Goal: Task Accomplishment & Management: Use online tool/utility

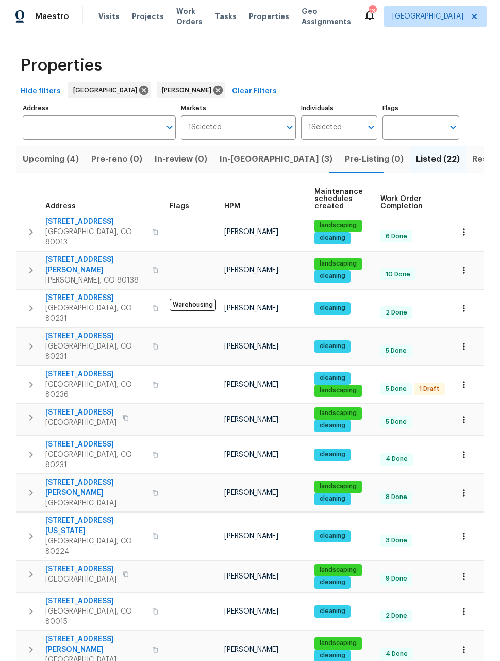
scroll to position [150, 0]
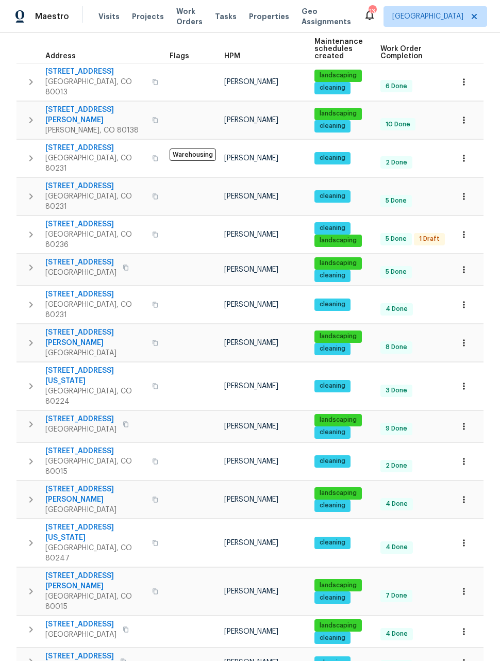
click at [463, 620] on button "button" at bounding box center [464, 631] width 23 height 23
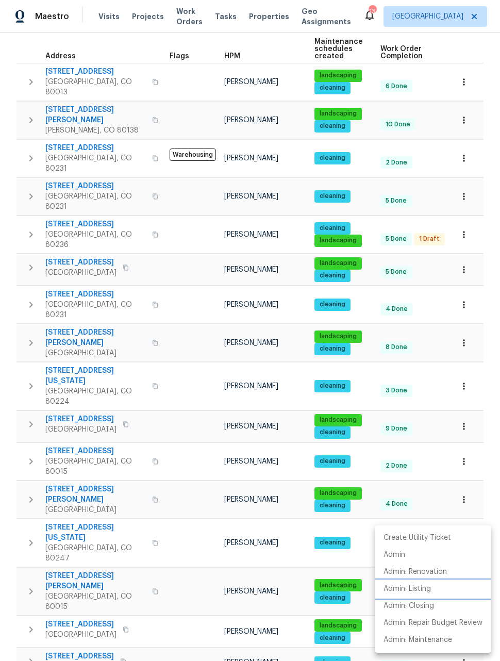
click at [421, 590] on p "Admin: Listing" at bounding box center [407, 589] width 47 height 11
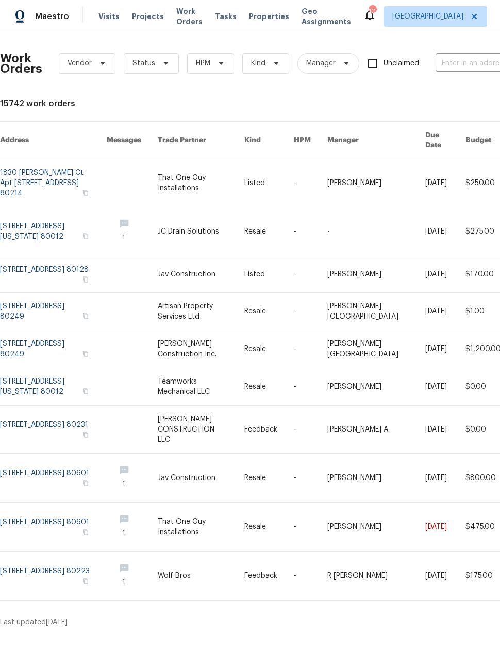
click at [45, 21] on span "Maestro" at bounding box center [52, 16] width 34 height 10
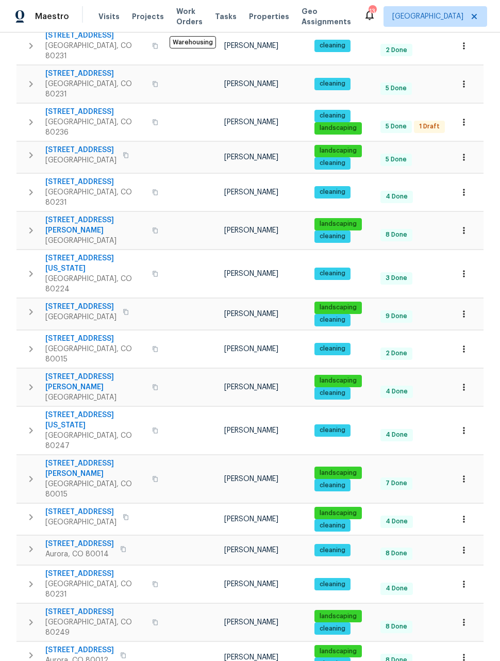
scroll to position [262, 0]
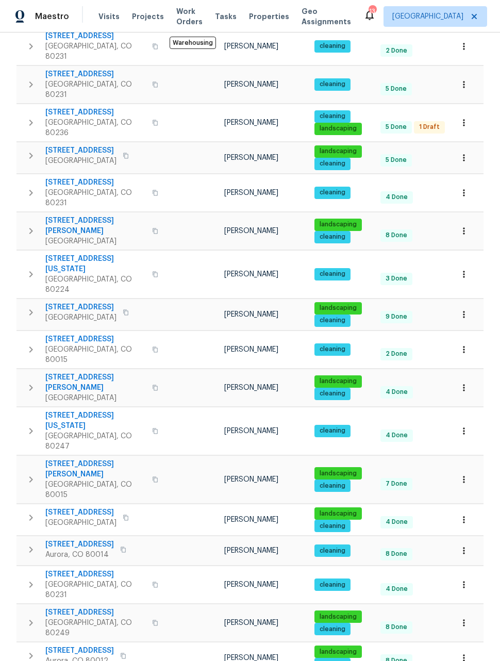
click at [464, 655] on icon "button" at bounding box center [464, 658] width 2 height 7
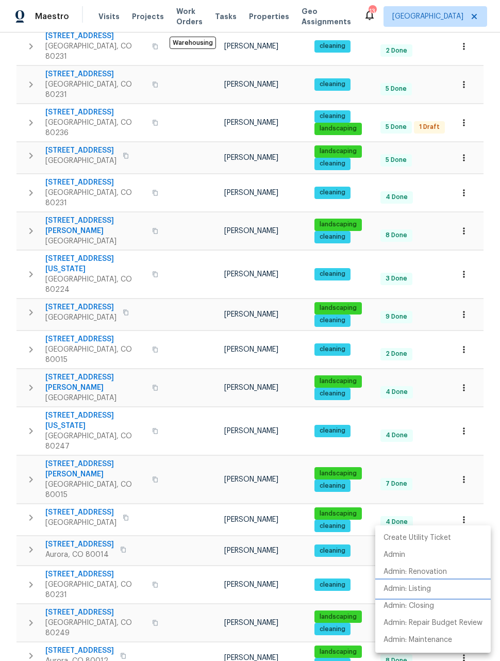
click at [413, 592] on p "Admin: Listing" at bounding box center [407, 589] width 47 height 11
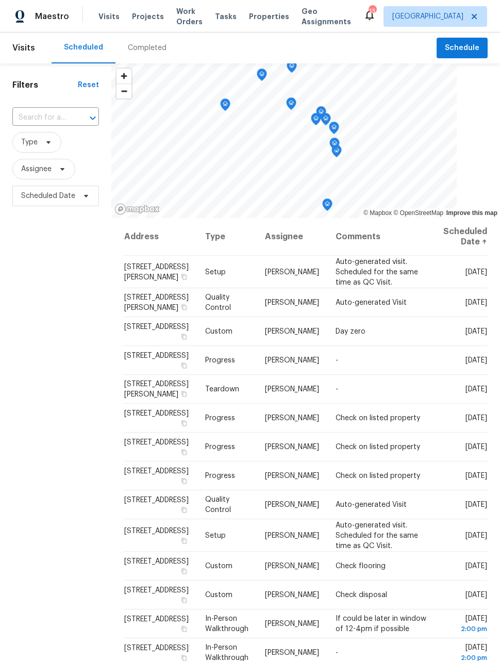
click at [34, 124] on input "text" at bounding box center [41, 118] width 58 height 16
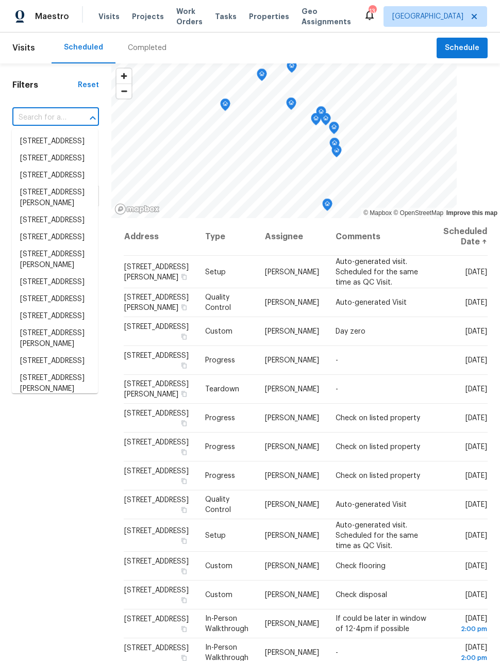
click at [80, 425] on div "Filters Reset ​ Type Assignee Scheduled Date" at bounding box center [55, 405] width 111 height 684
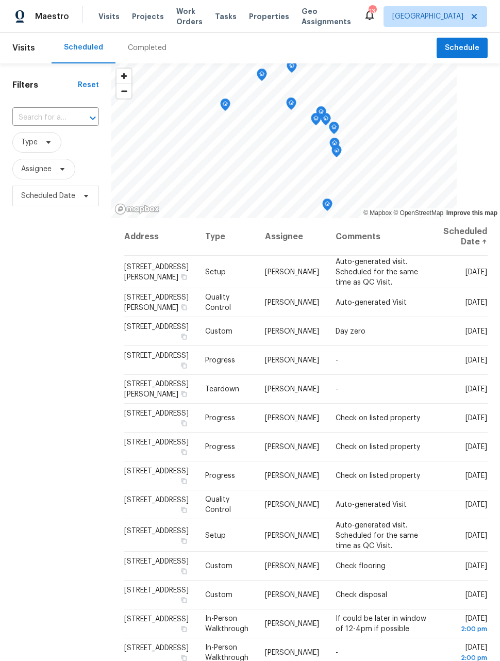
click at [0, 0] on icon at bounding box center [0, 0] width 0 height 0
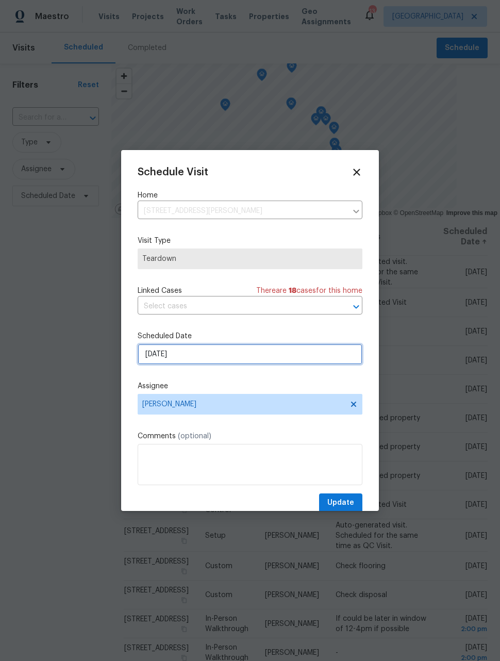
click at [301, 358] on input "9/9/2025" at bounding box center [250, 354] width 225 height 21
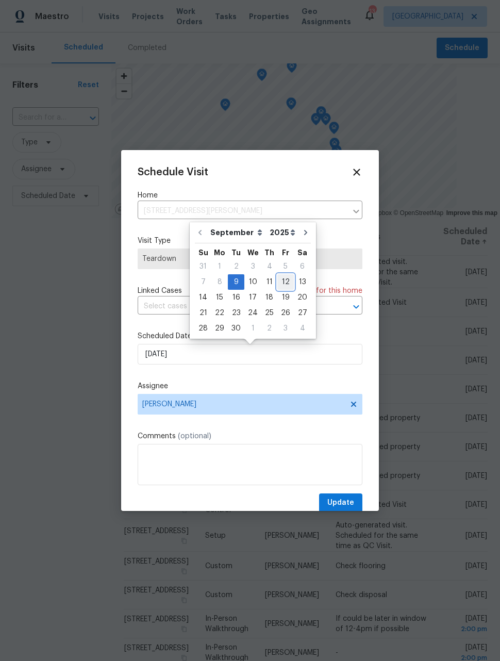
click at [283, 284] on div "12" at bounding box center [285, 282] width 17 height 14
type input "9/12/2025"
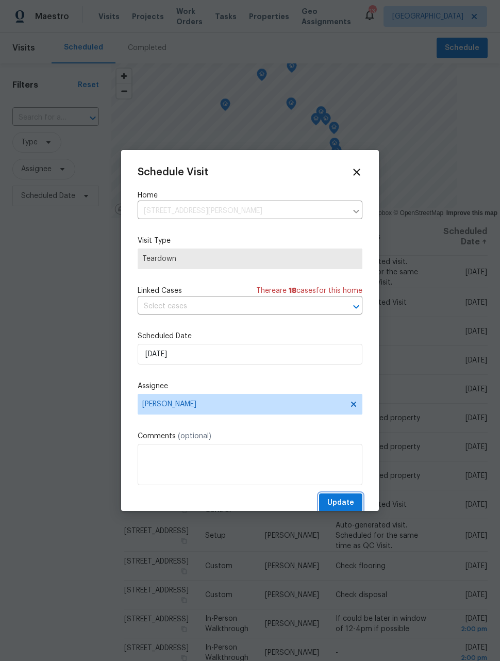
click at [342, 507] on span "Update" at bounding box center [340, 503] width 27 height 13
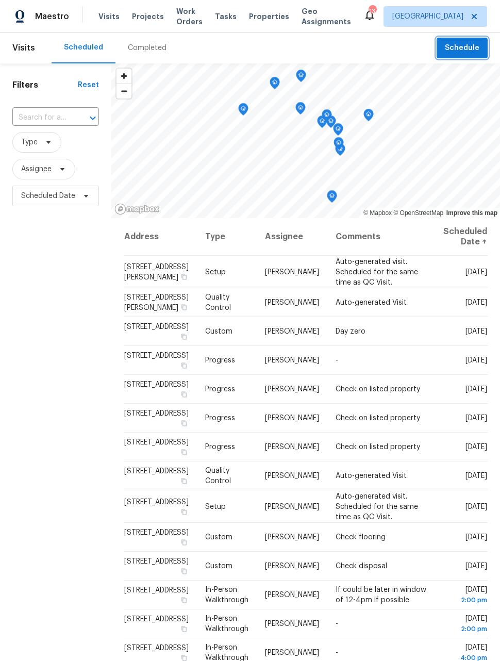
click at [468, 46] on span "Schedule" at bounding box center [462, 48] width 35 height 13
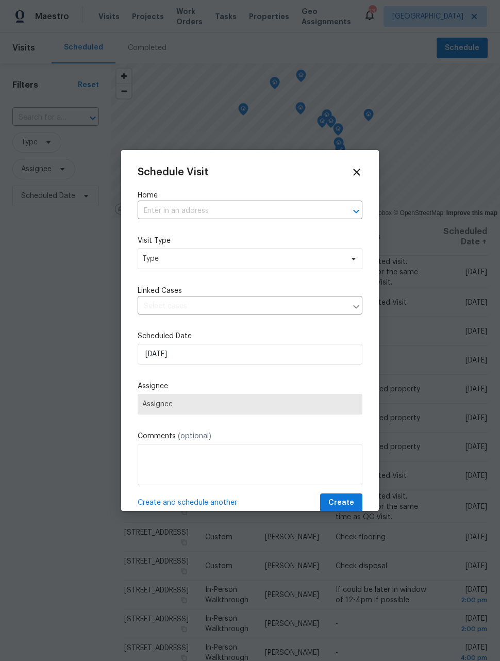
click at [285, 209] on input "text" at bounding box center [236, 211] width 196 height 16
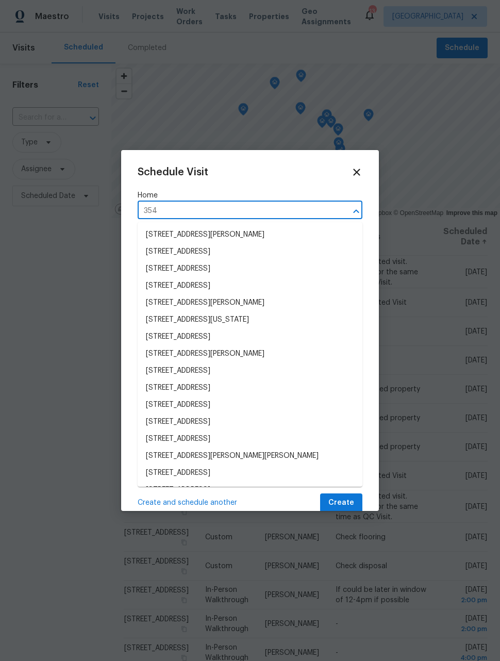
type input "3544"
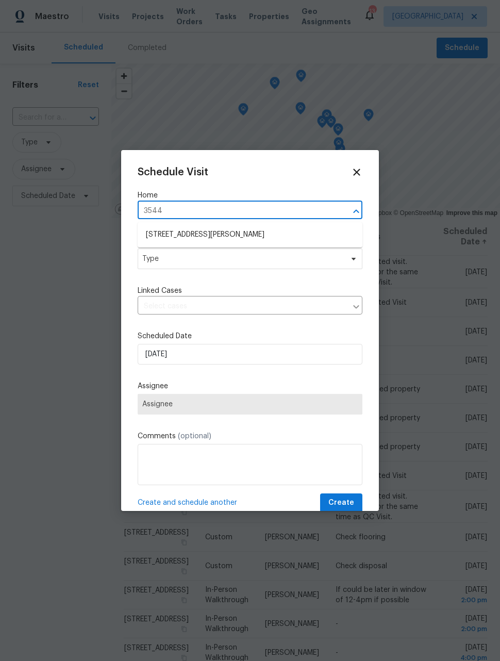
click at [251, 236] on li "3544 E 140th Pl, Thornton, CO 80602" at bounding box center [250, 234] width 225 height 17
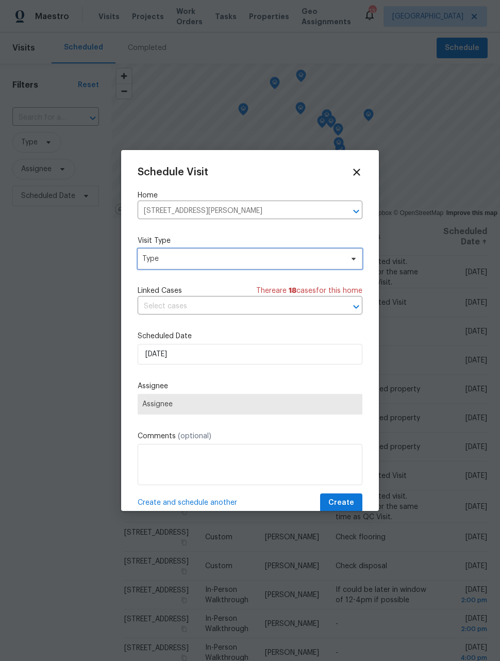
click at [261, 258] on span "Type" at bounding box center [242, 259] width 201 height 10
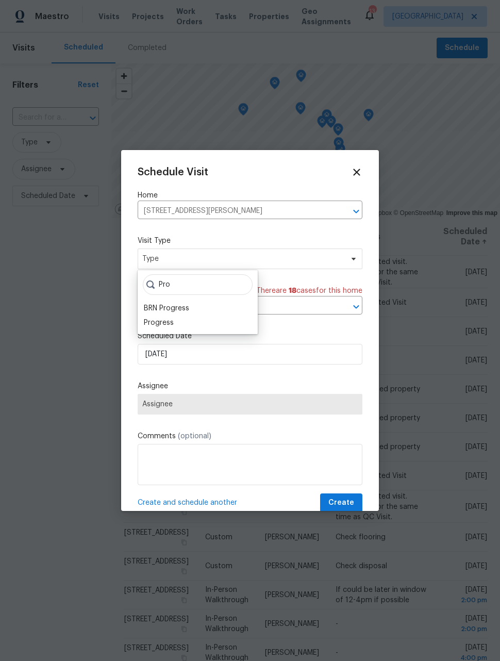
type input "Pro"
click at [172, 321] on div "Progress" at bounding box center [159, 323] width 30 height 10
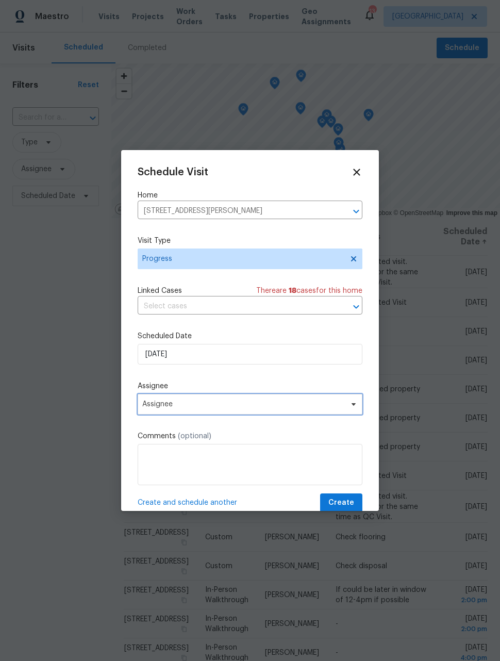
click at [190, 408] on span "Assignee" at bounding box center [243, 404] width 202 height 8
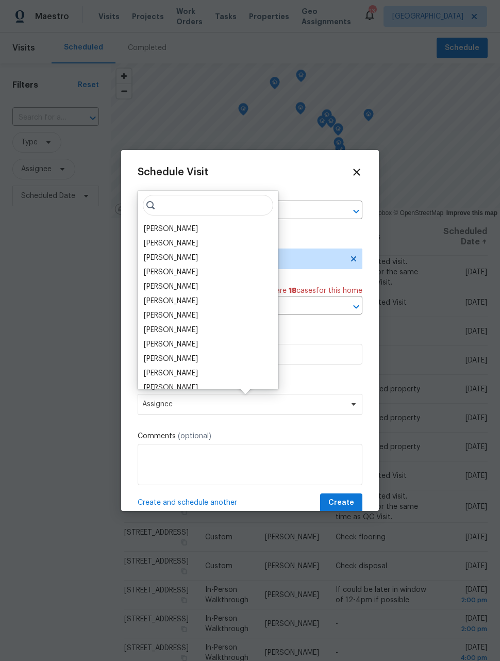
click at [189, 222] on div "[PERSON_NAME]" at bounding box center [208, 229] width 135 height 14
click at [178, 228] on div "[PERSON_NAME]" at bounding box center [171, 229] width 54 height 10
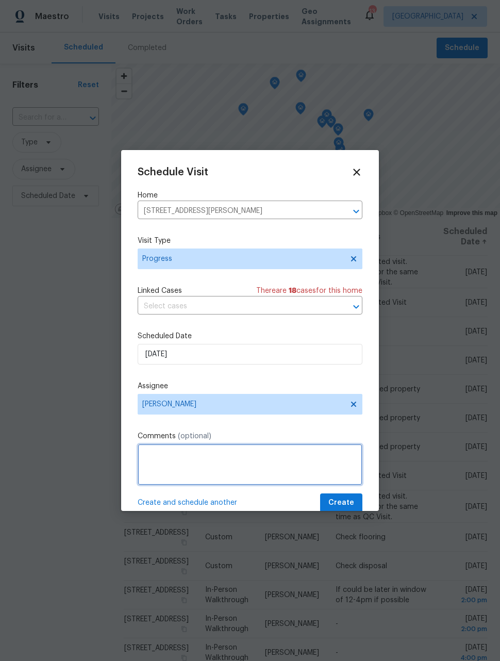
click at [232, 468] on textarea at bounding box center [250, 464] width 225 height 41
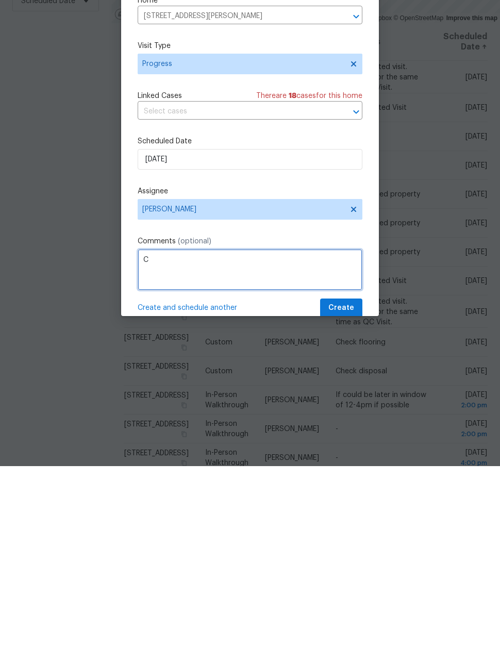
scroll to position [34, 0]
type textarea "Check on house"
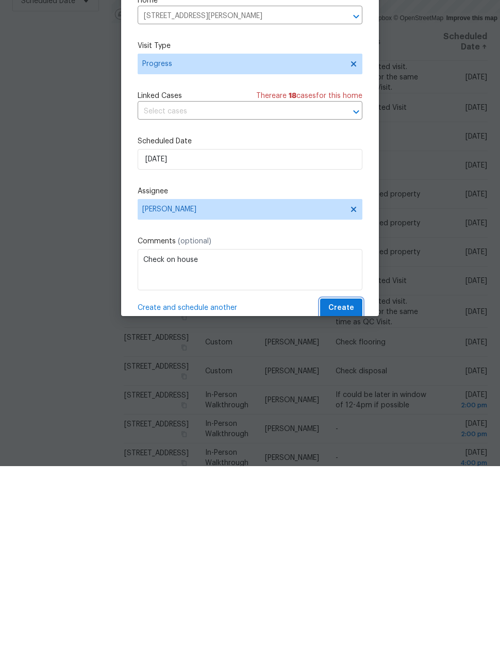
click at [345, 497] on span "Create" at bounding box center [341, 503] width 26 height 13
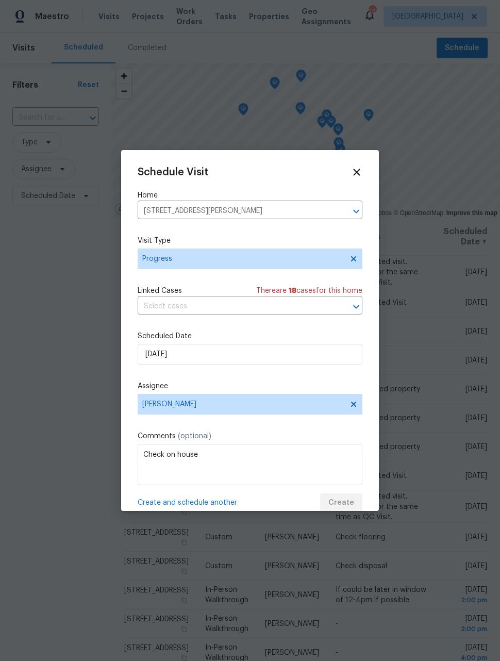
scroll to position [0, 0]
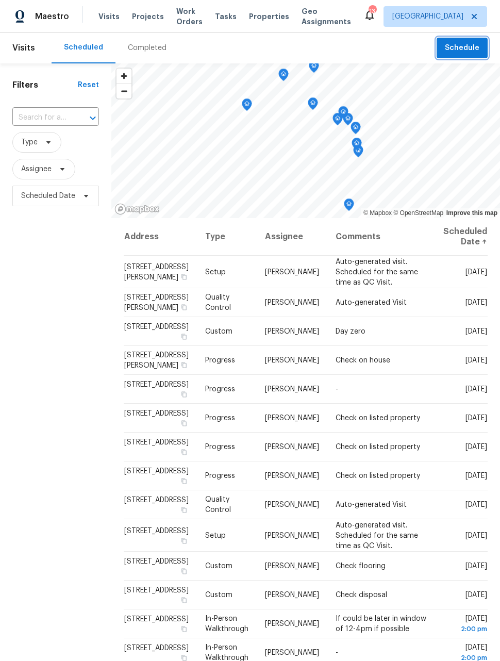
click at [472, 46] on span "Schedule" at bounding box center [462, 48] width 35 height 13
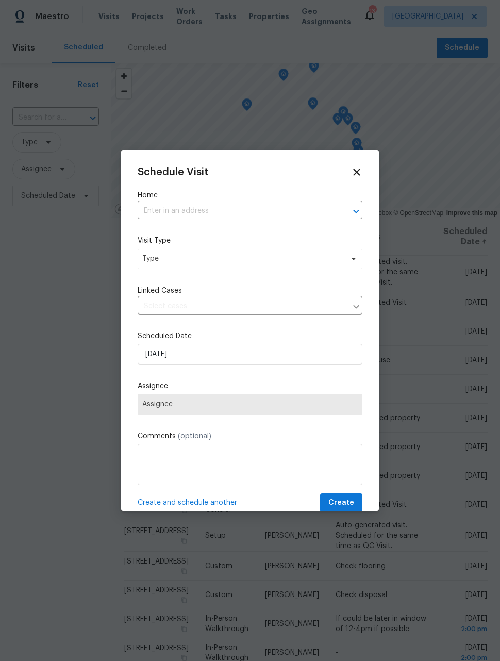
click at [298, 215] on input "text" at bounding box center [236, 211] width 196 height 16
type input "622"
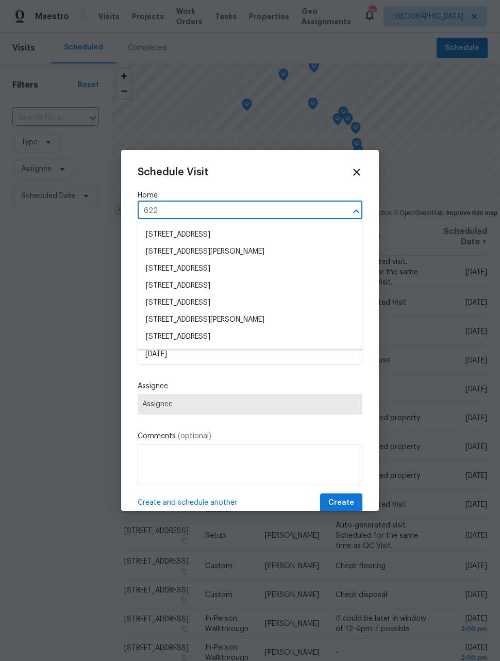
click at [256, 318] on li "622 Dawson St, Aurora, CO 80011" at bounding box center [250, 319] width 225 height 17
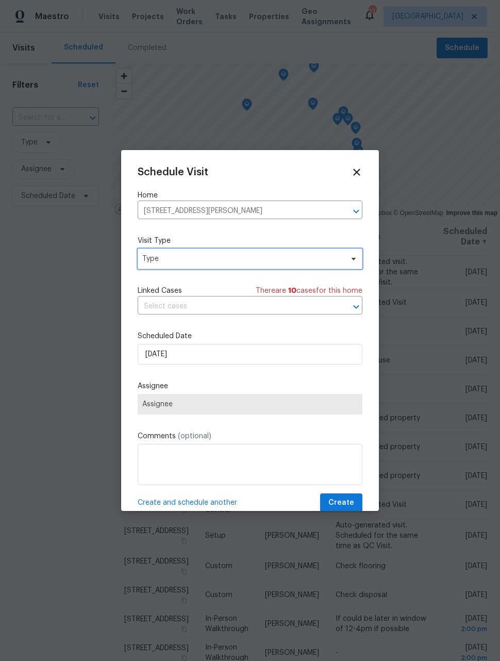
click at [261, 265] on span "Type" at bounding box center [250, 259] width 225 height 21
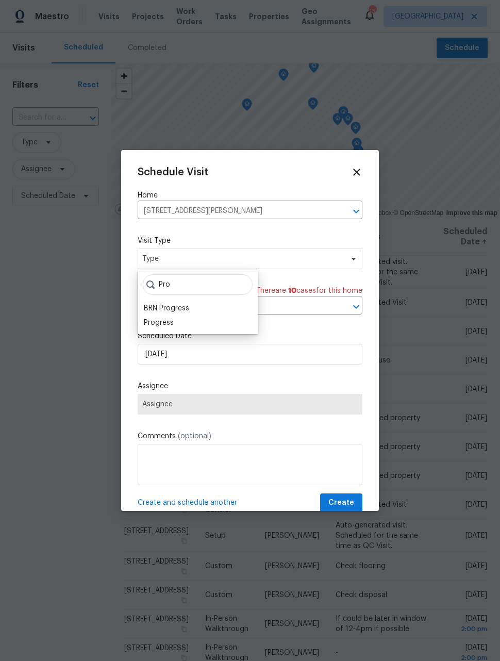
type input "Pro"
click at [169, 326] on div "Progress" at bounding box center [159, 323] width 30 height 10
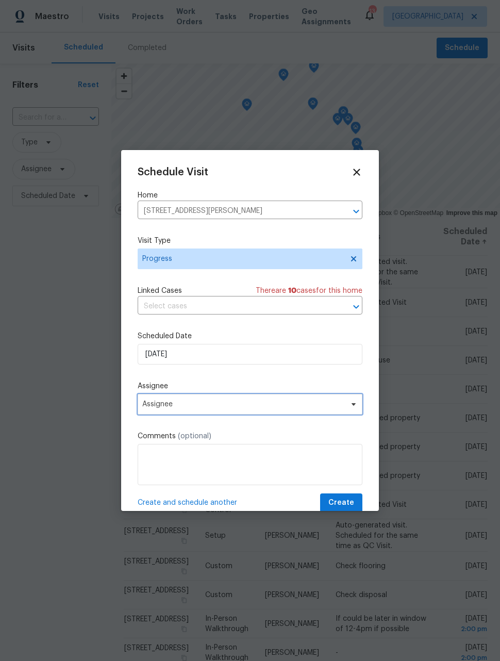
click at [197, 407] on span "Assignee" at bounding box center [243, 404] width 202 height 8
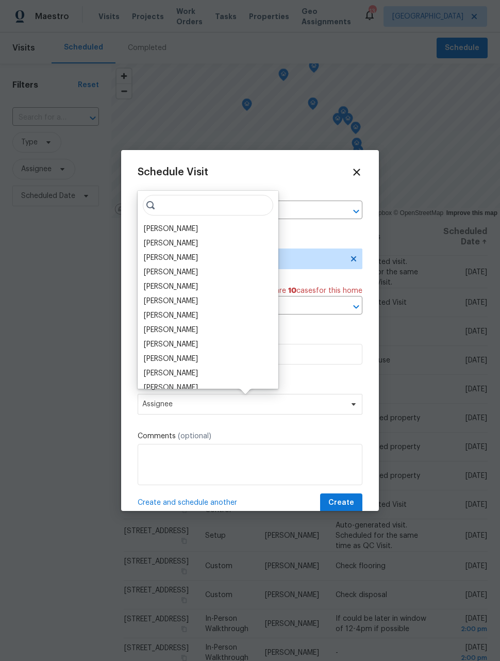
click at [185, 225] on div "[PERSON_NAME]" at bounding box center [208, 229] width 135 height 14
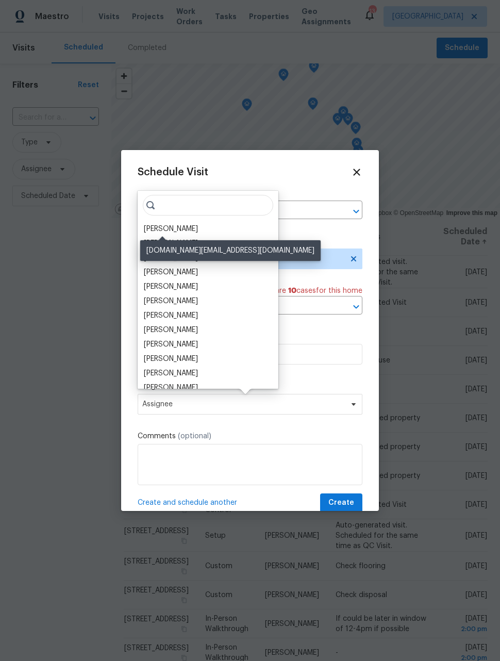
click at [172, 230] on div "[PERSON_NAME]" at bounding box center [171, 229] width 54 height 10
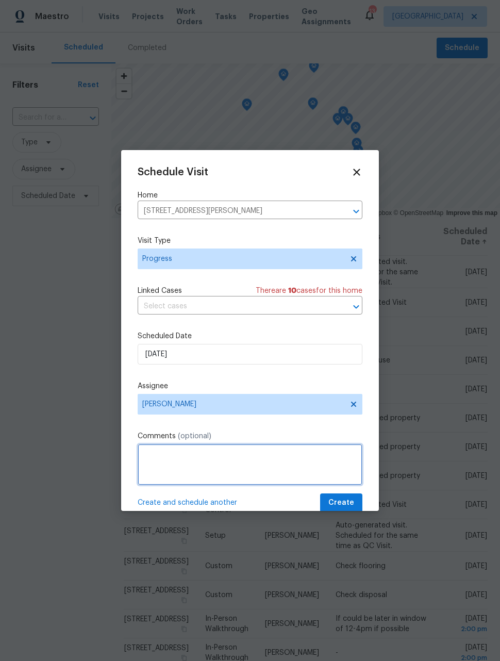
click at [257, 459] on textarea at bounding box center [250, 464] width 225 height 41
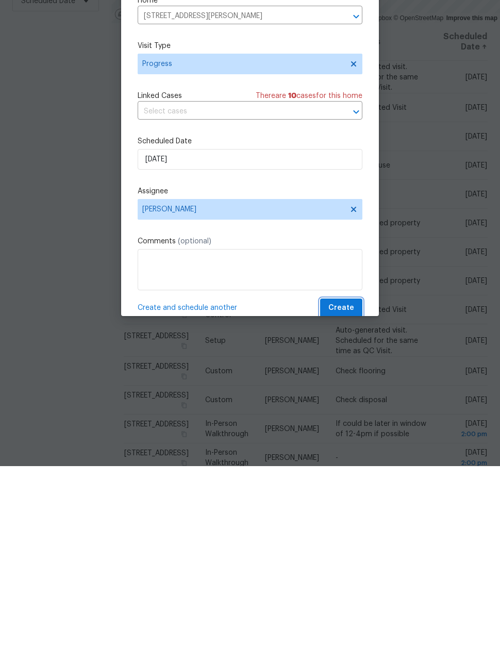
click at [345, 497] on span "Create" at bounding box center [341, 503] width 26 height 13
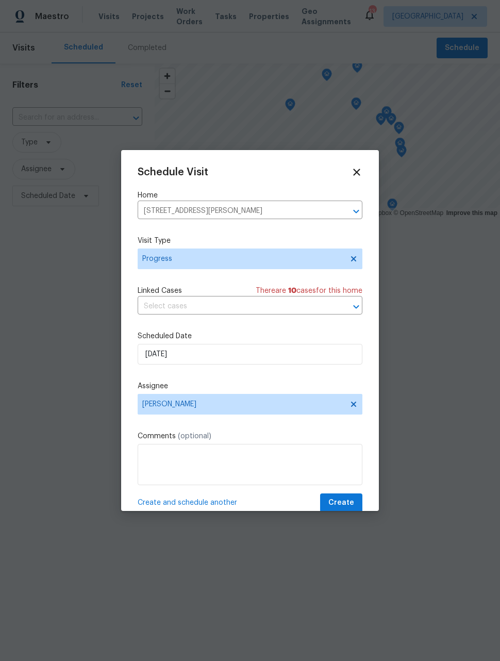
scroll to position [0, 0]
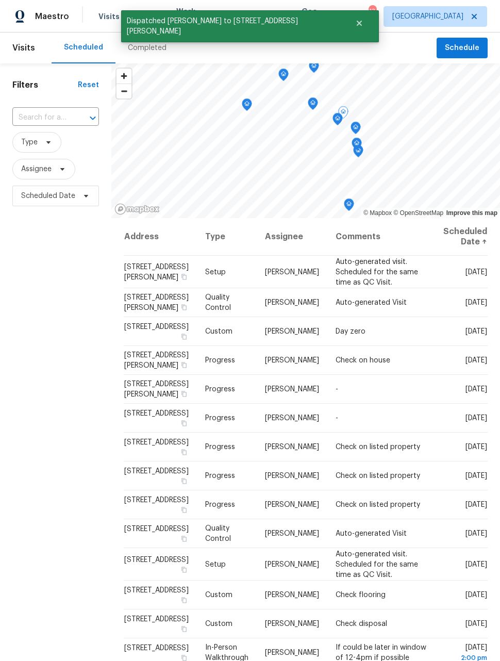
click at [0, 0] on icon at bounding box center [0, 0] width 0 height 0
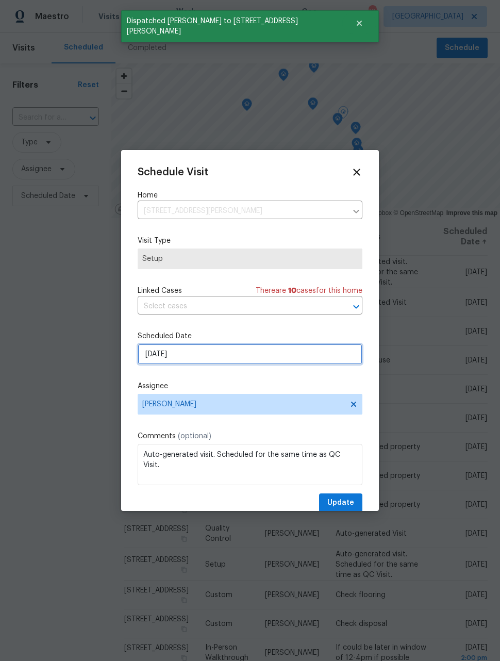
click at [287, 362] on input "9/9/2025" at bounding box center [250, 354] width 225 height 21
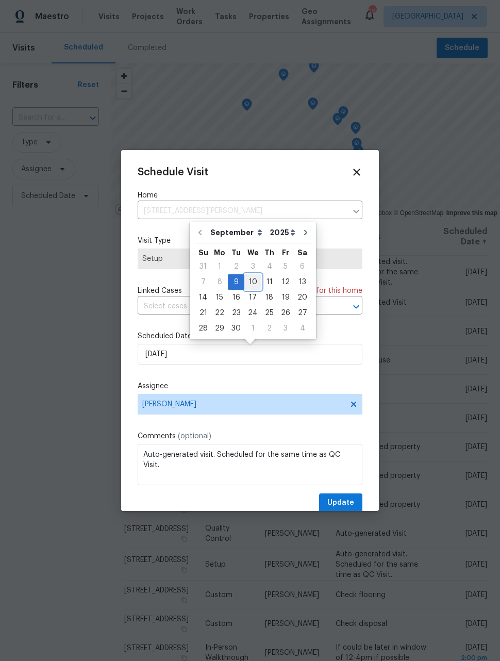
click at [250, 286] on div "10" at bounding box center [252, 282] width 17 height 14
type input "9/10/2025"
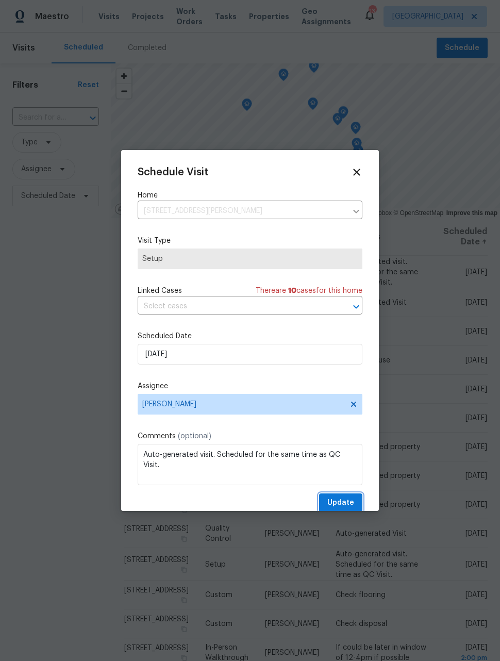
click at [348, 507] on span "Update" at bounding box center [340, 503] width 27 height 13
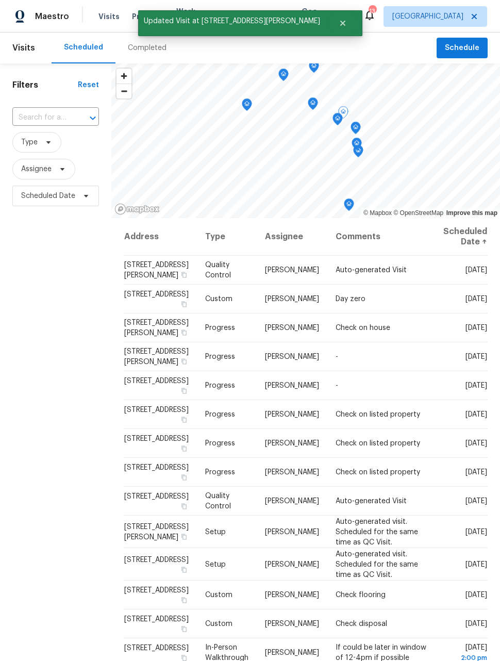
click at [0, 0] on span at bounding box center [0, 0] width 0 height 0
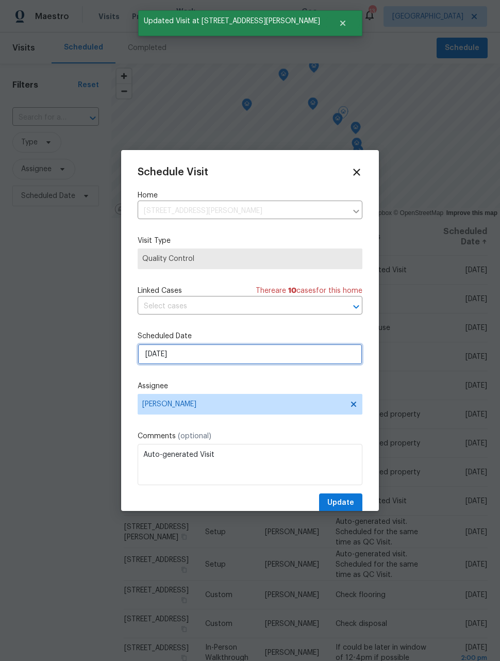
click at [309, 358] on input "9/9/2025" at bounding box center [250, 354] width 225 height 21
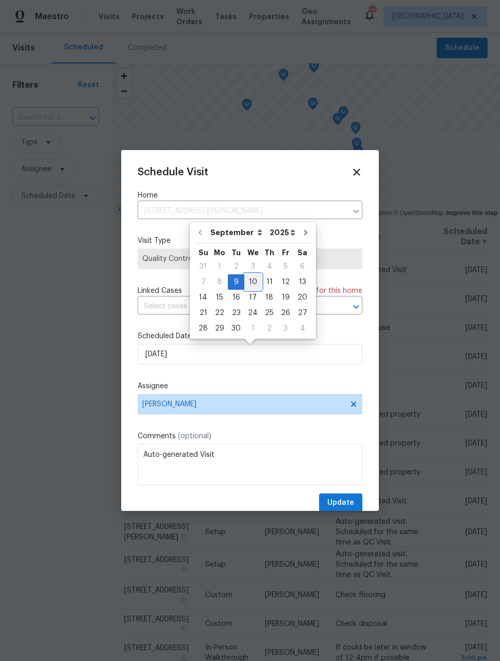
click at [250, 282] on div "10" at bounding box center [252, 282] width 17 height 14
type input "9/10/2025"
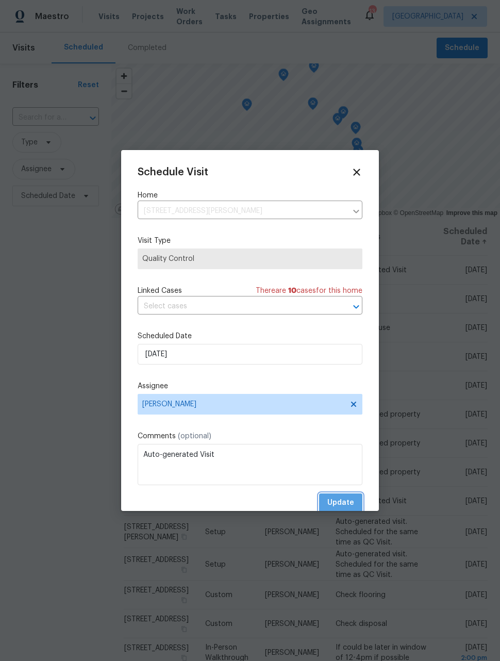
click at [346, 505] on span "Update" at bounding box center [340, 503] width 27 height 13
